Goal: Complete application form

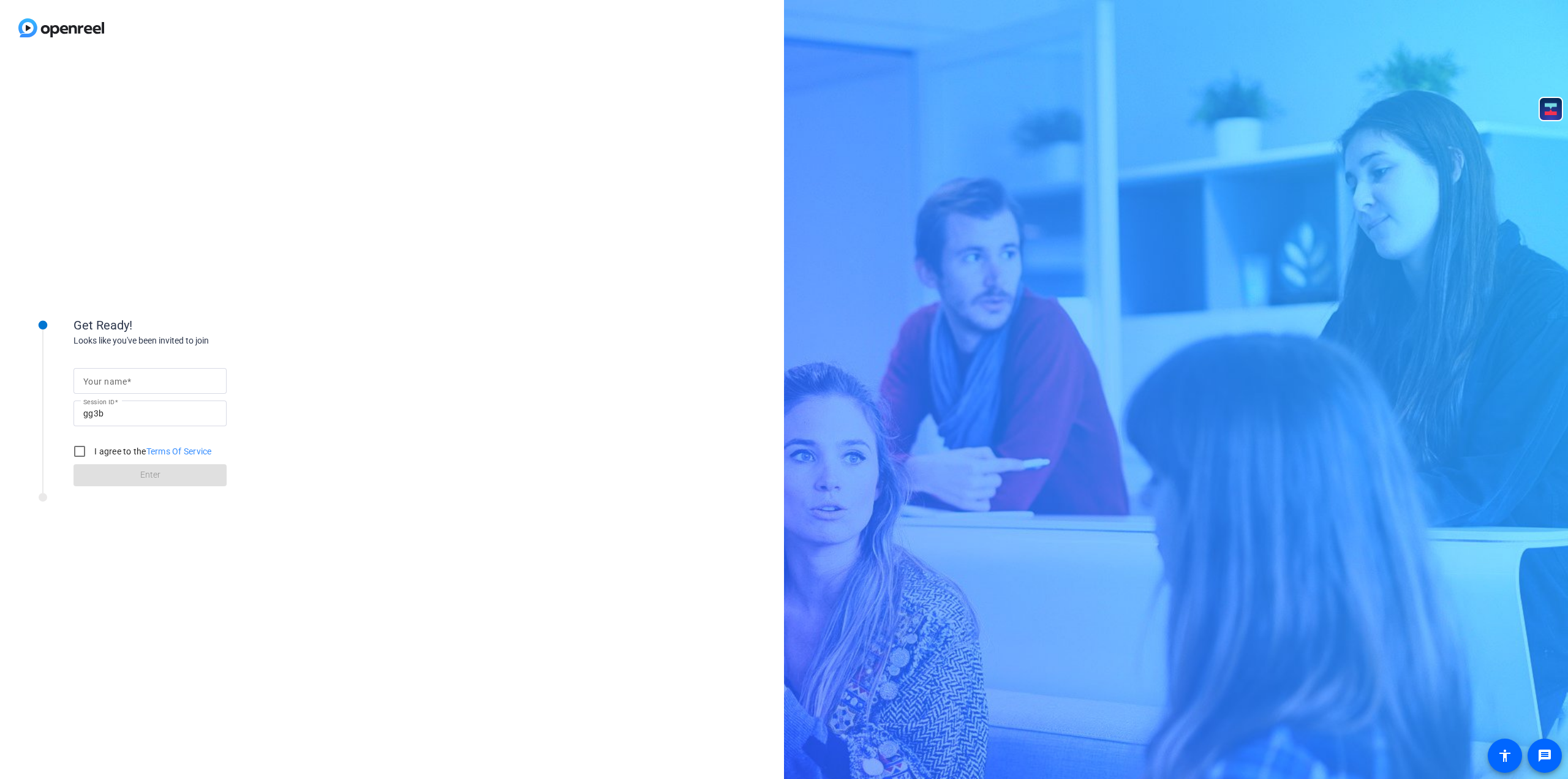
click at [129, 385] on span at bounding box center [129, 381] width 4 height 9
click at [129, 385] on input "Your name" at bounding box center [151, 381] width 134 height 15
type input "Carolyn"
click at [77, 448] on input "I agree to the Terms Of Service" at bounding box center [80, 452] width 25 height 25
checkbox input "true"
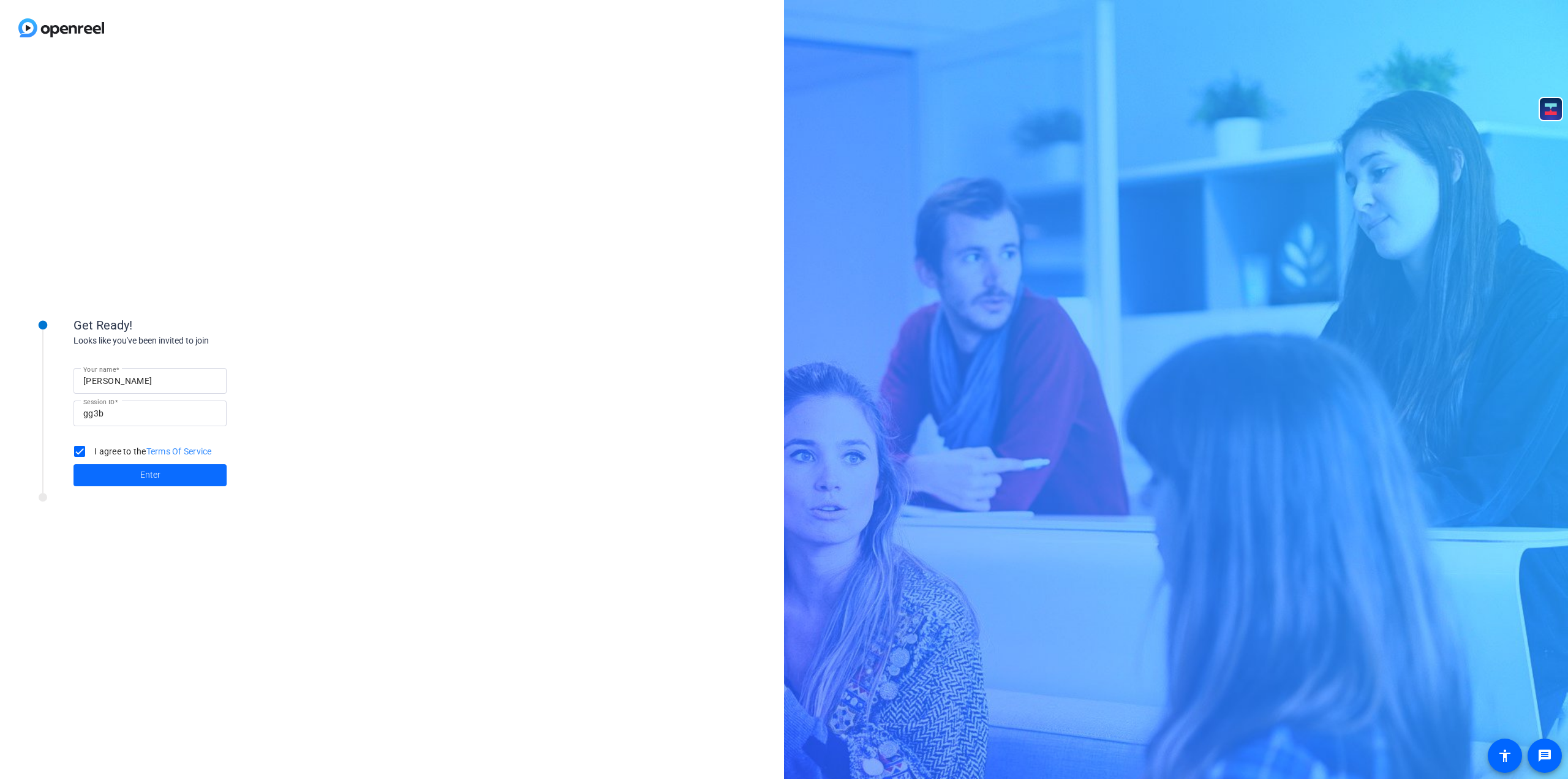
click at [122, 475] on span at bounding box center [150, 475] width 153 height 29
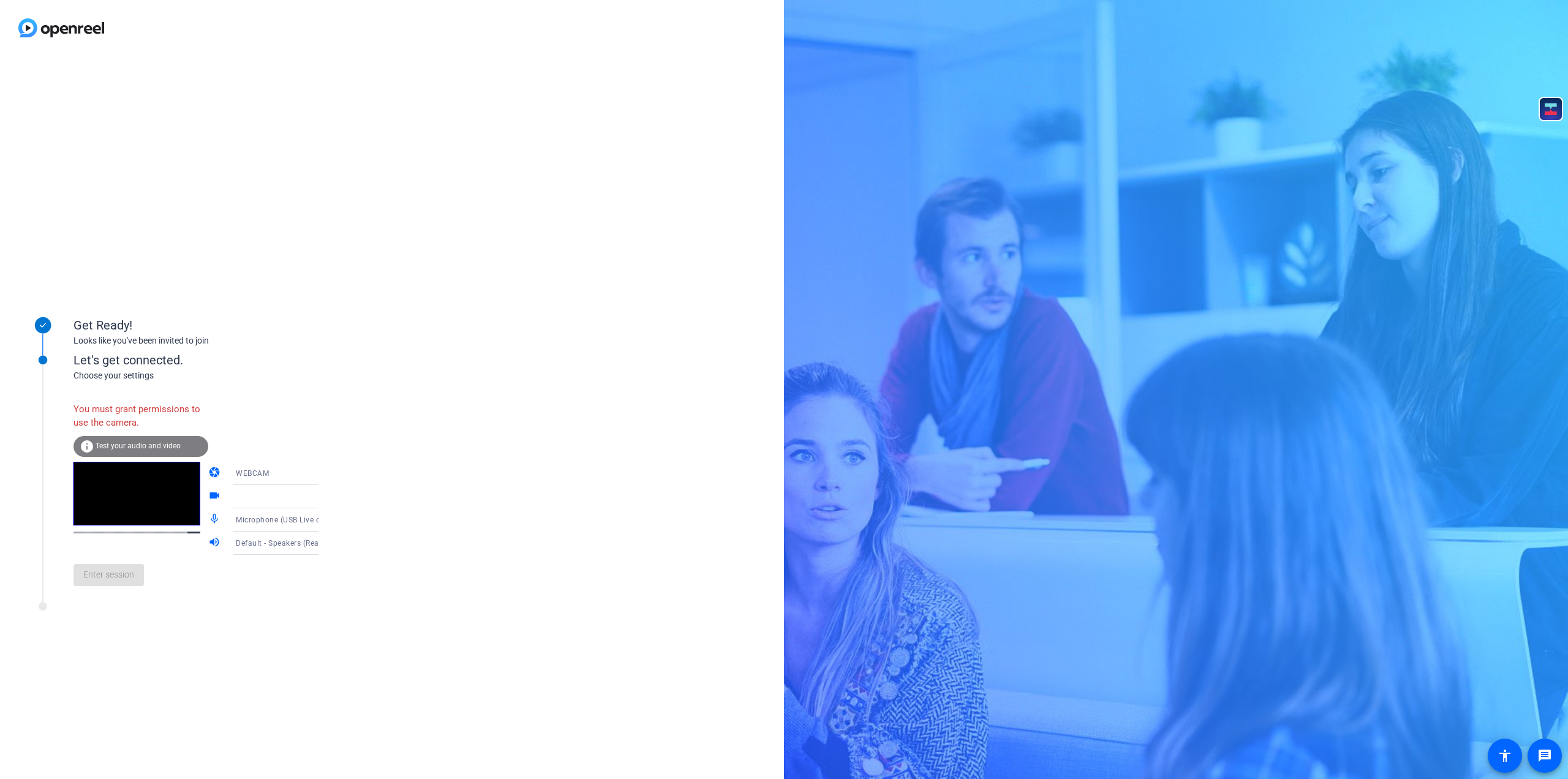
click at [265, 499] on div at bounding box center [281, 497] width 91 height 15
click at [324, 495] on icon at bounding box center [331, 497] width 15 height 15
click at [134, 444] on span "Test your audio and video" at bounding box center [137, 446] width 85 height 9
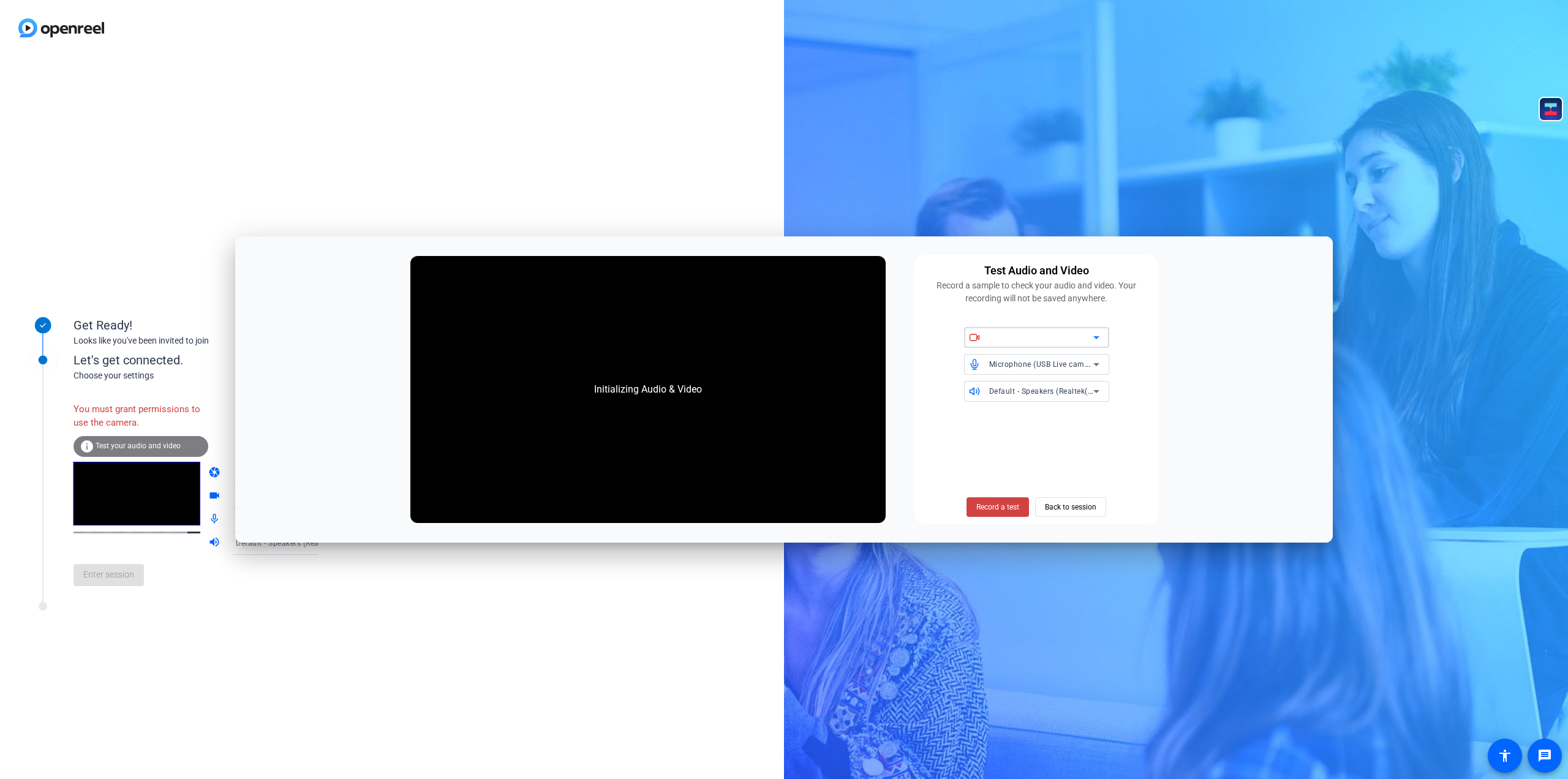
click at [1033, 340] on div at bounding box center [1041, 337] width 104 height 15
click at [1090, 339] on icon at bounding box center [1096, 337] width 15 height 15
